Goal: Task Accomplishment & Management: Use online tool/utility

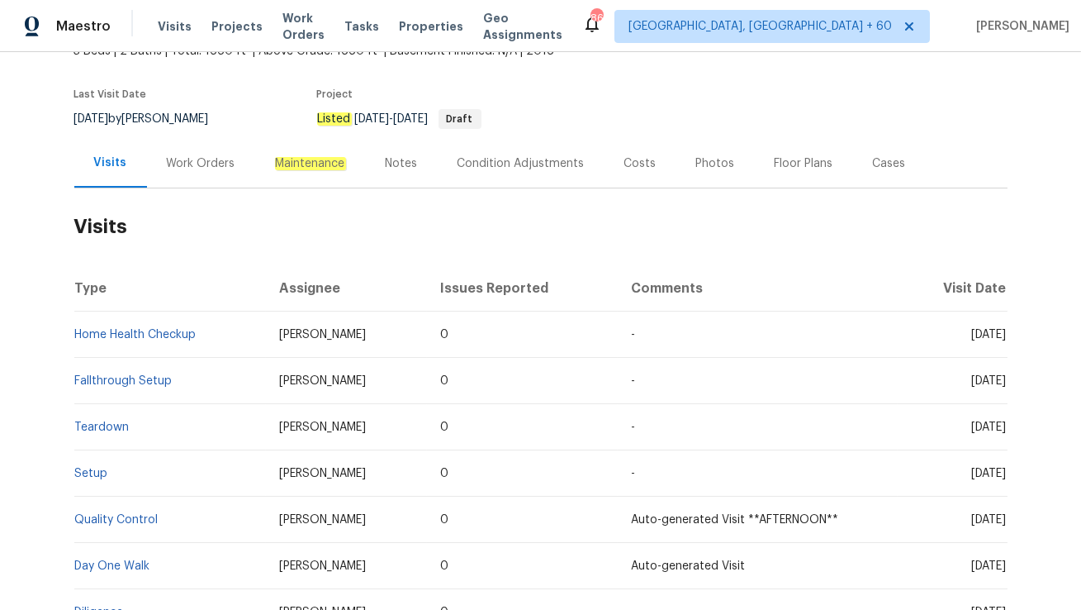
scroll to position [112, 0]
click at [176, 150] on div "Work Orders" at bounding box center [201, 162] width 108 height 49
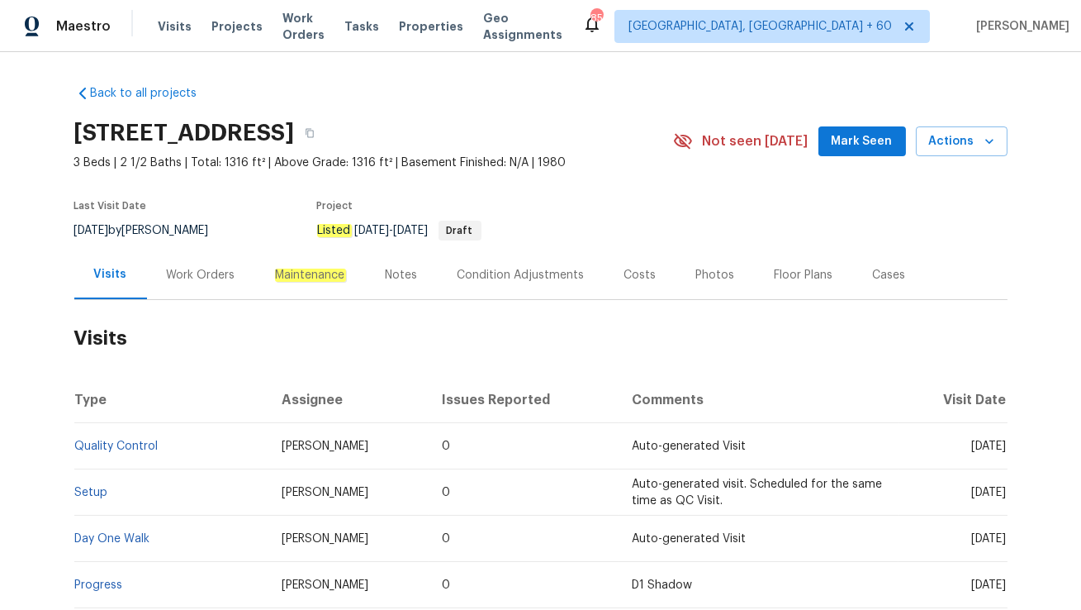
click at [189, 283] on div "Work Orders" at bounding box center [201, 274] width 108 height 49
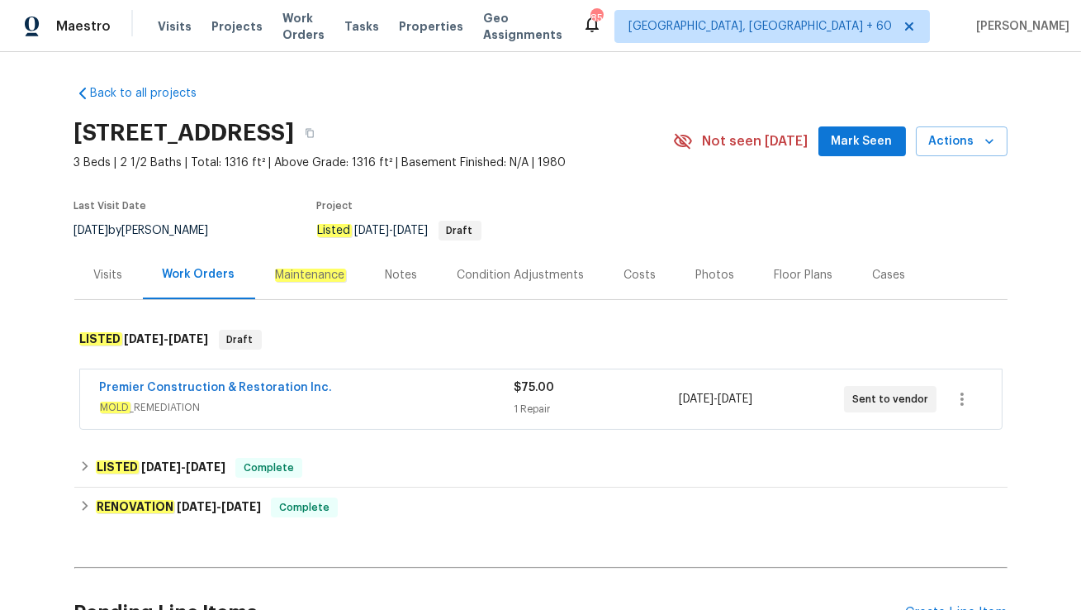
click at [341, 414] on span "MOLD _REMEDIATION" at bounding box center [307, 407] width 414 height 17
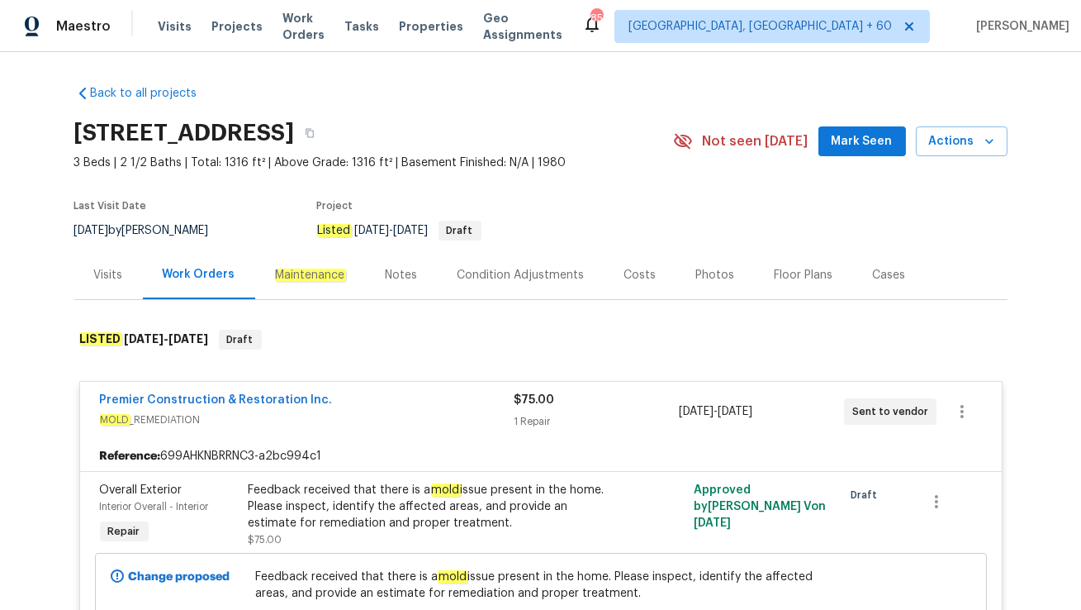
scroll to position [126, 0]
